Goal: Task Accomplishment & Management: Manage account settings

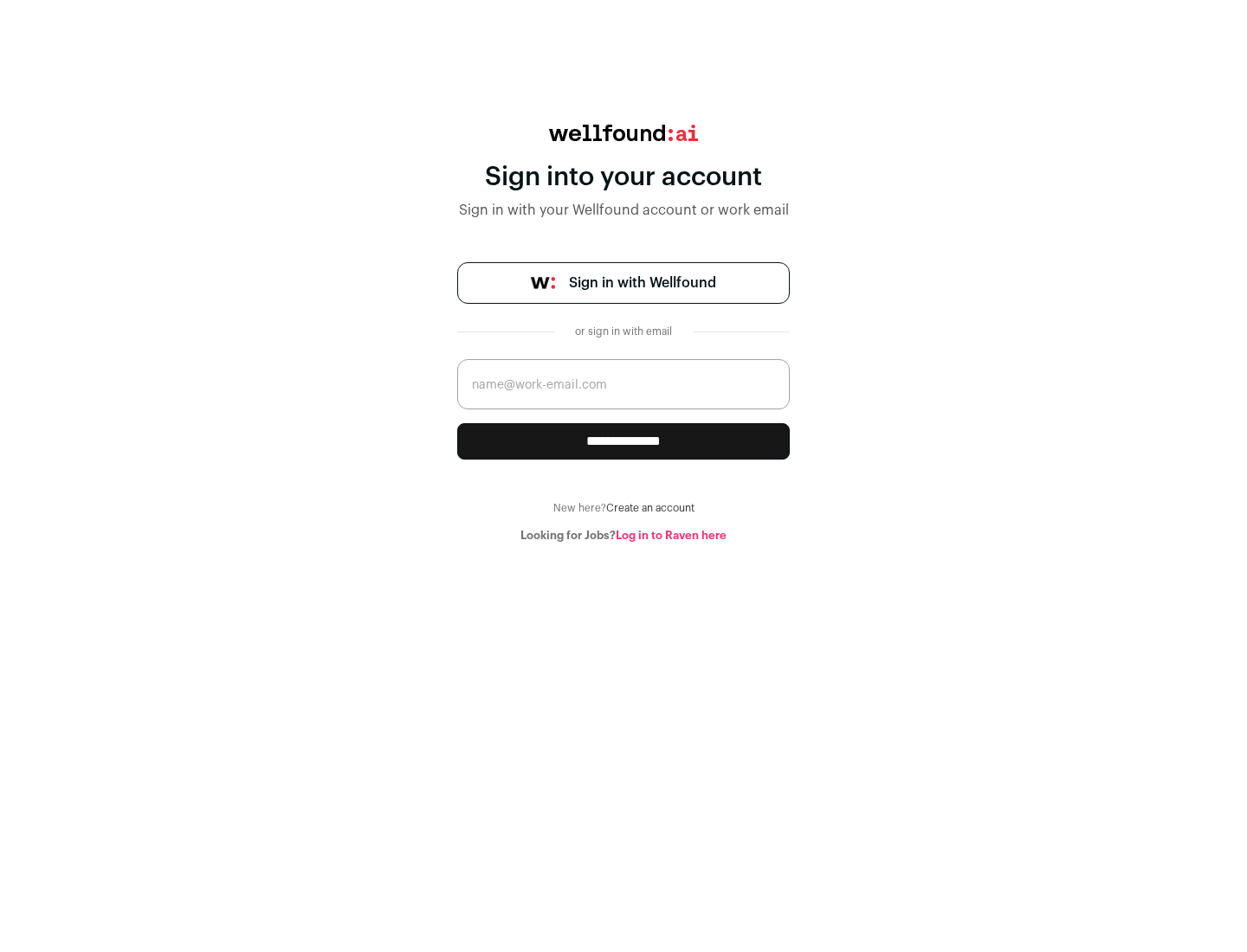
click at [642, 283] on span "Sign in with Wellfound" at bounding box center [642, 283] width 147 height 21
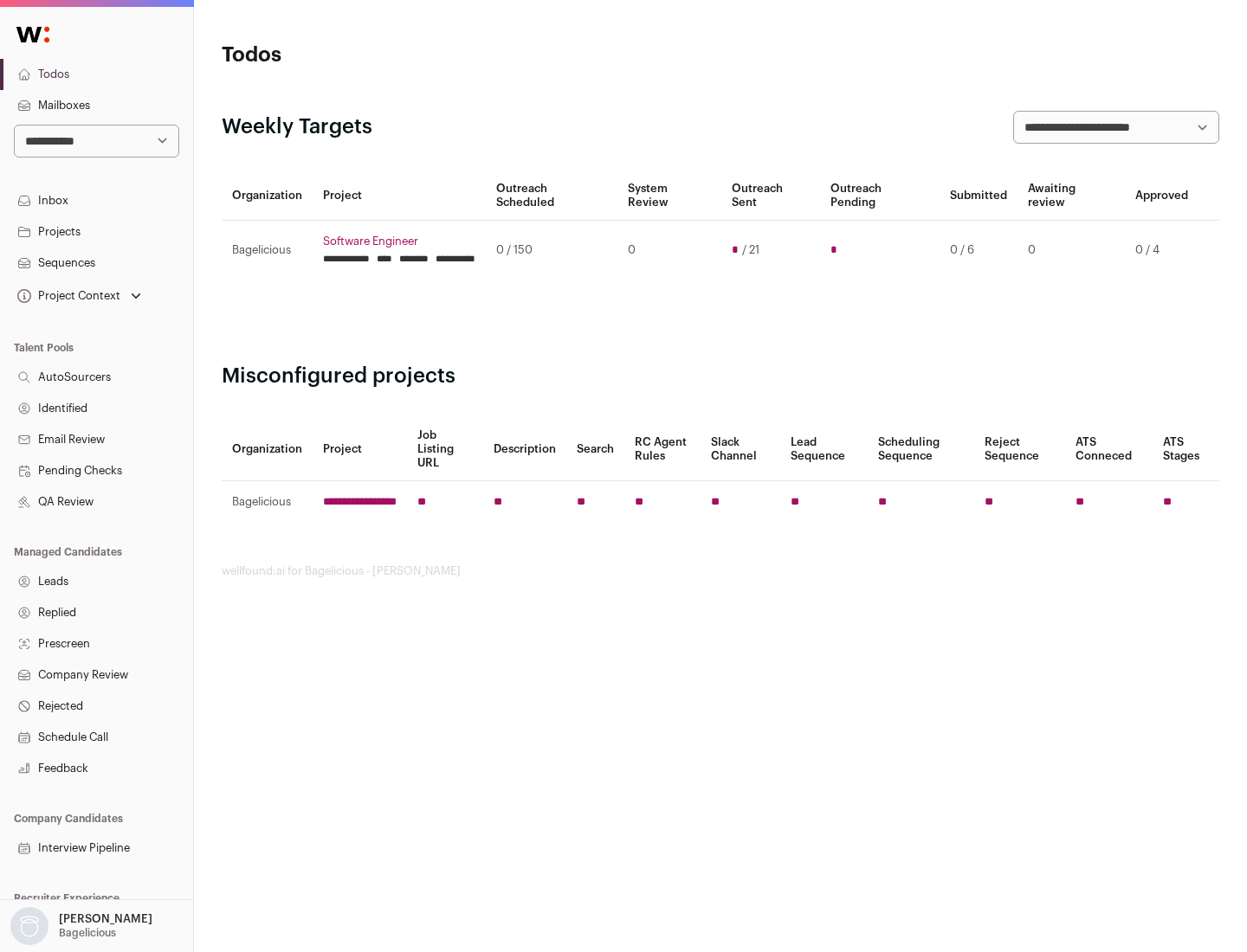
click at [96, 231] on link "Projects" at bounding box center [96, 231] width 193 height 31
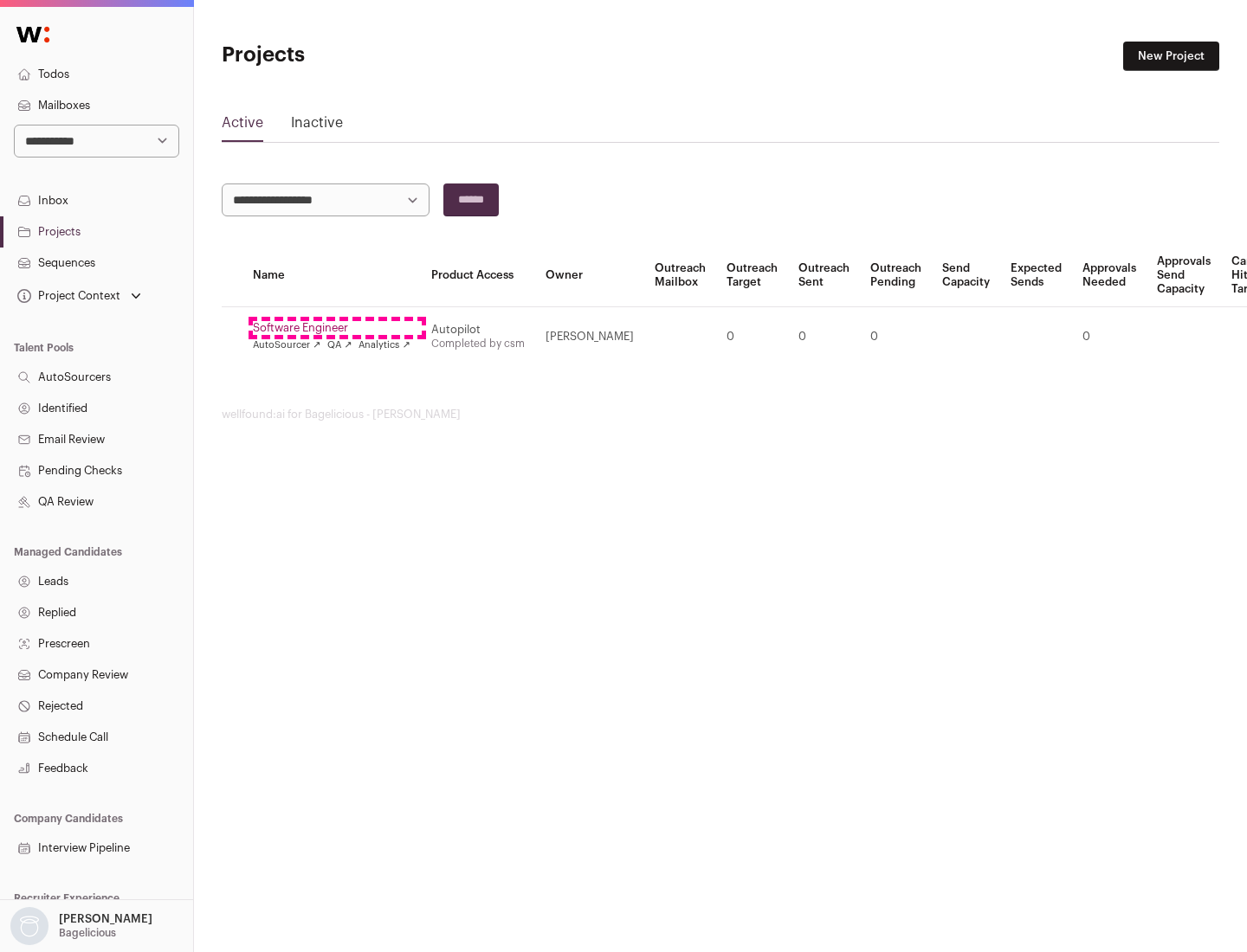
click at [337, 328] on link "Software Engineer" at bounding box center [331, 328] width 158 height 14
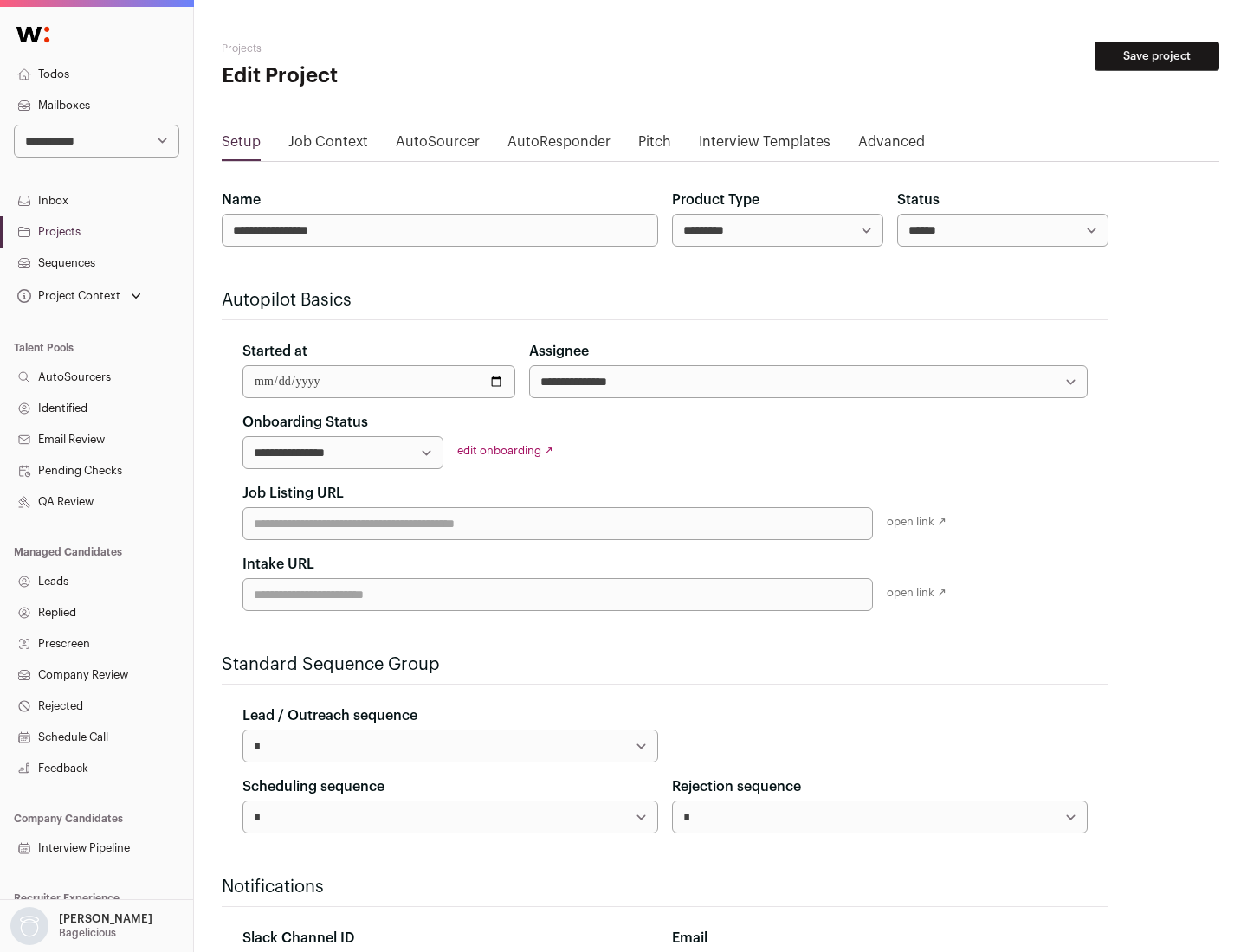
click at [1157, 56] on button "Save project" at bounding box center [1157, 55] width 125 height 29
